Goal: Check status: Check status

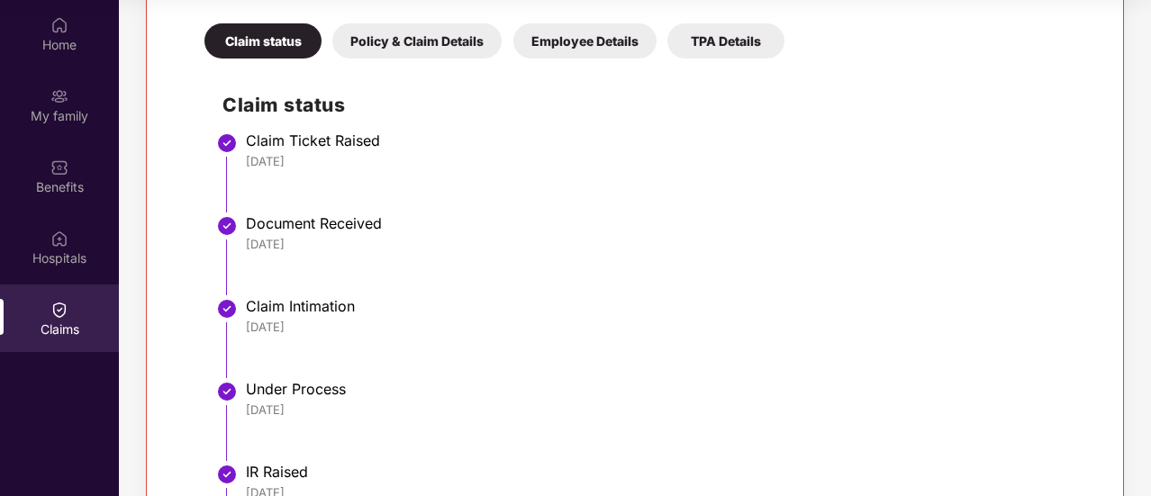
scroll to position [672, 0]
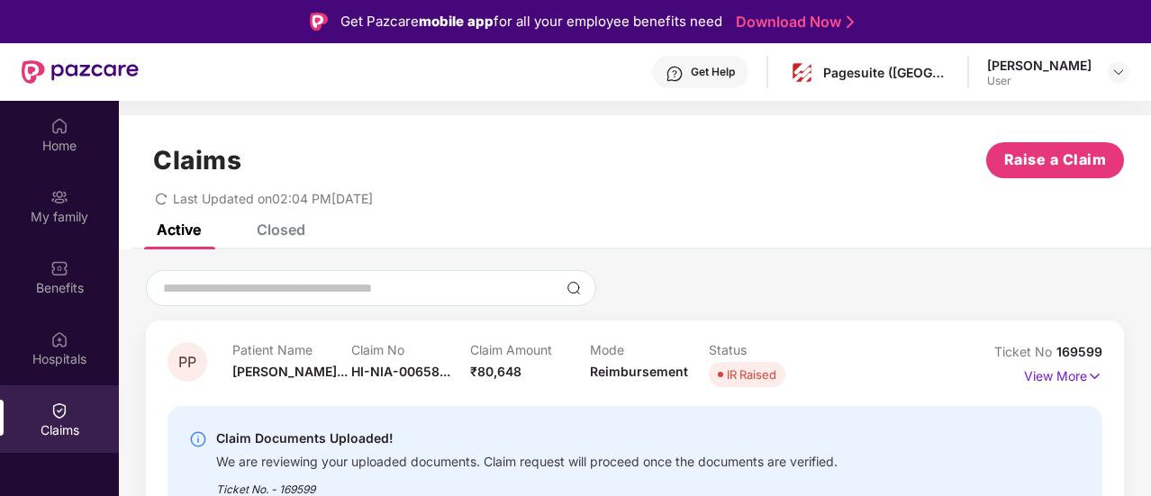
scroll to position [101, 0]
